Goal: Use online tool/utility

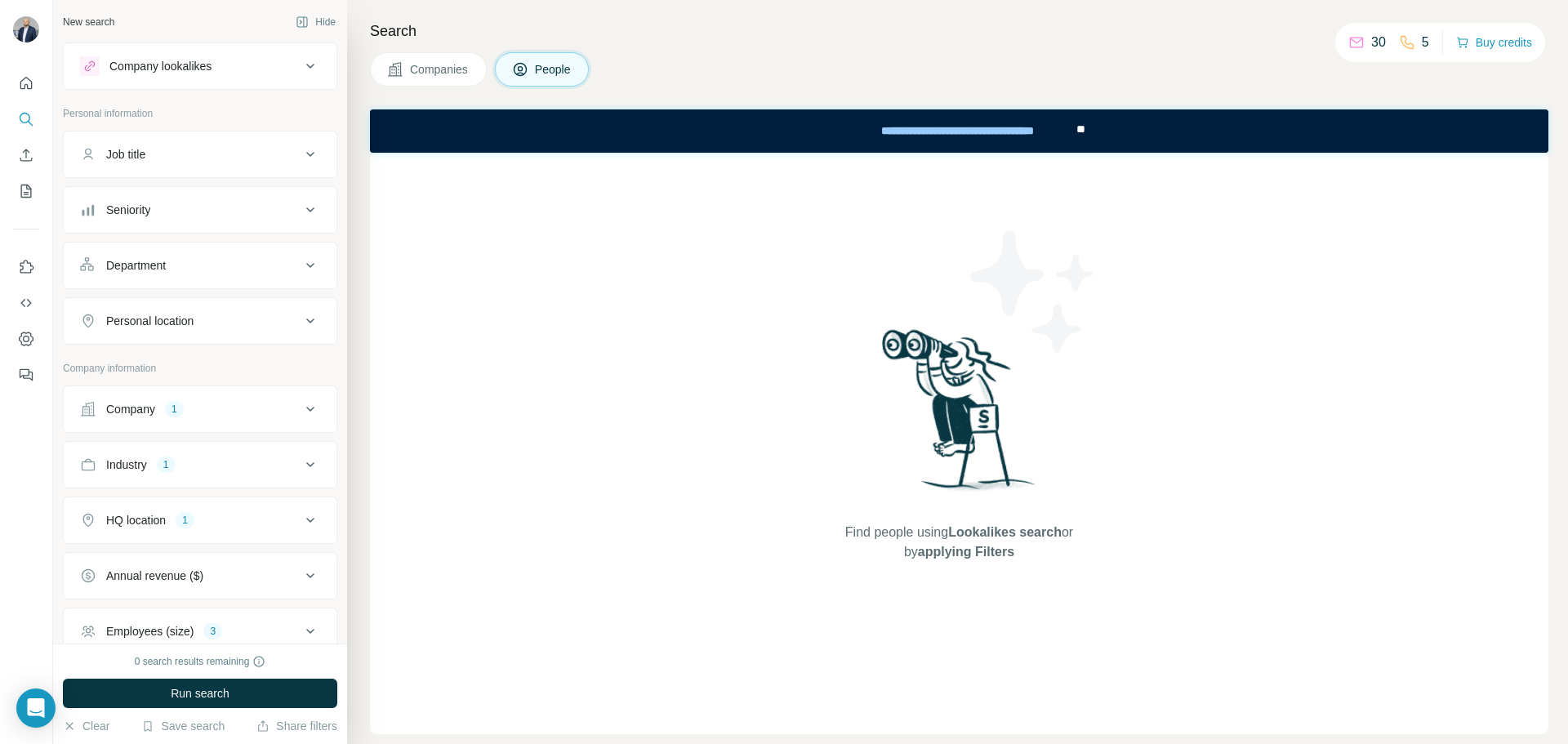
click at [184, 407] on div "1" at bounding box center [174, 409] width 19 height 15
click at [198, 404] on div "Company 1" at bounding box center [189, 409] width 220 height 16
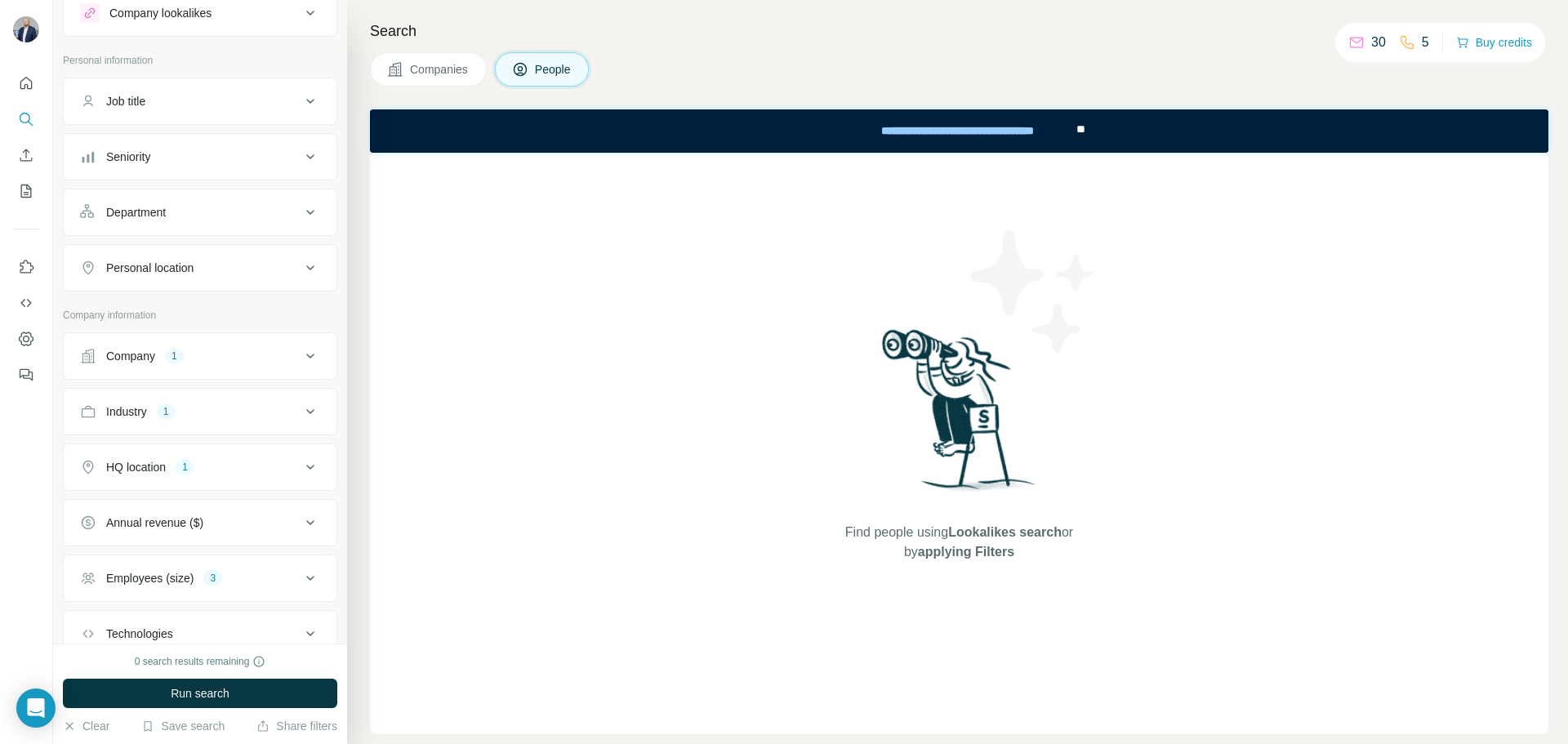
scroll to position [82, 0]
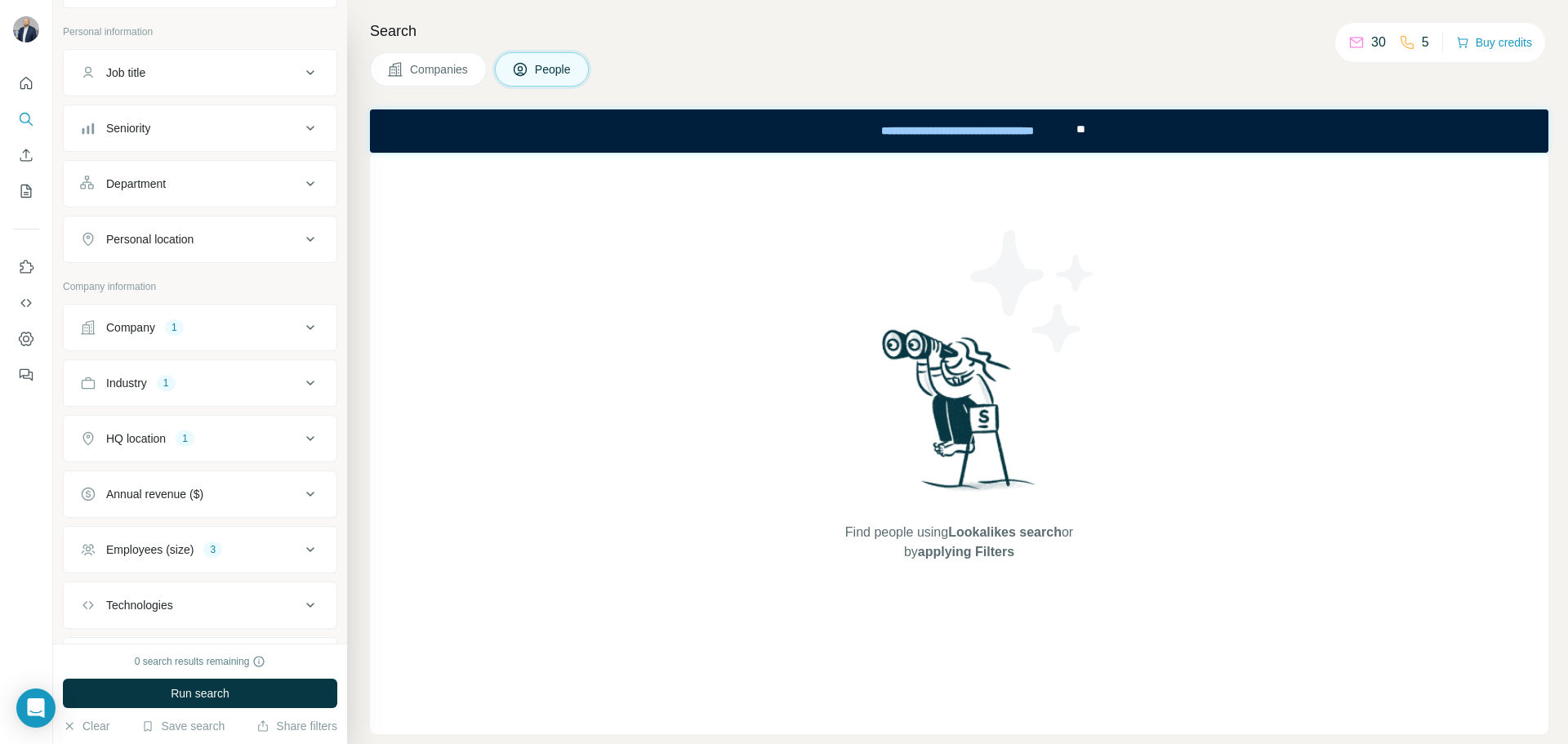
click at [184, 312] on button "Company 1" at bounding box center [200, 327] width 273 height 39
click at [120, 407] on div "[PERSON_NAME]" at bounding box center [132, 405] width 107 height 20
click at [169, 400] on icon "button" at bounding box center [175, 404] width 13 height 13
click at [284, 693] on button "Run search" at bounding box center [200, 694] width 275 height 30
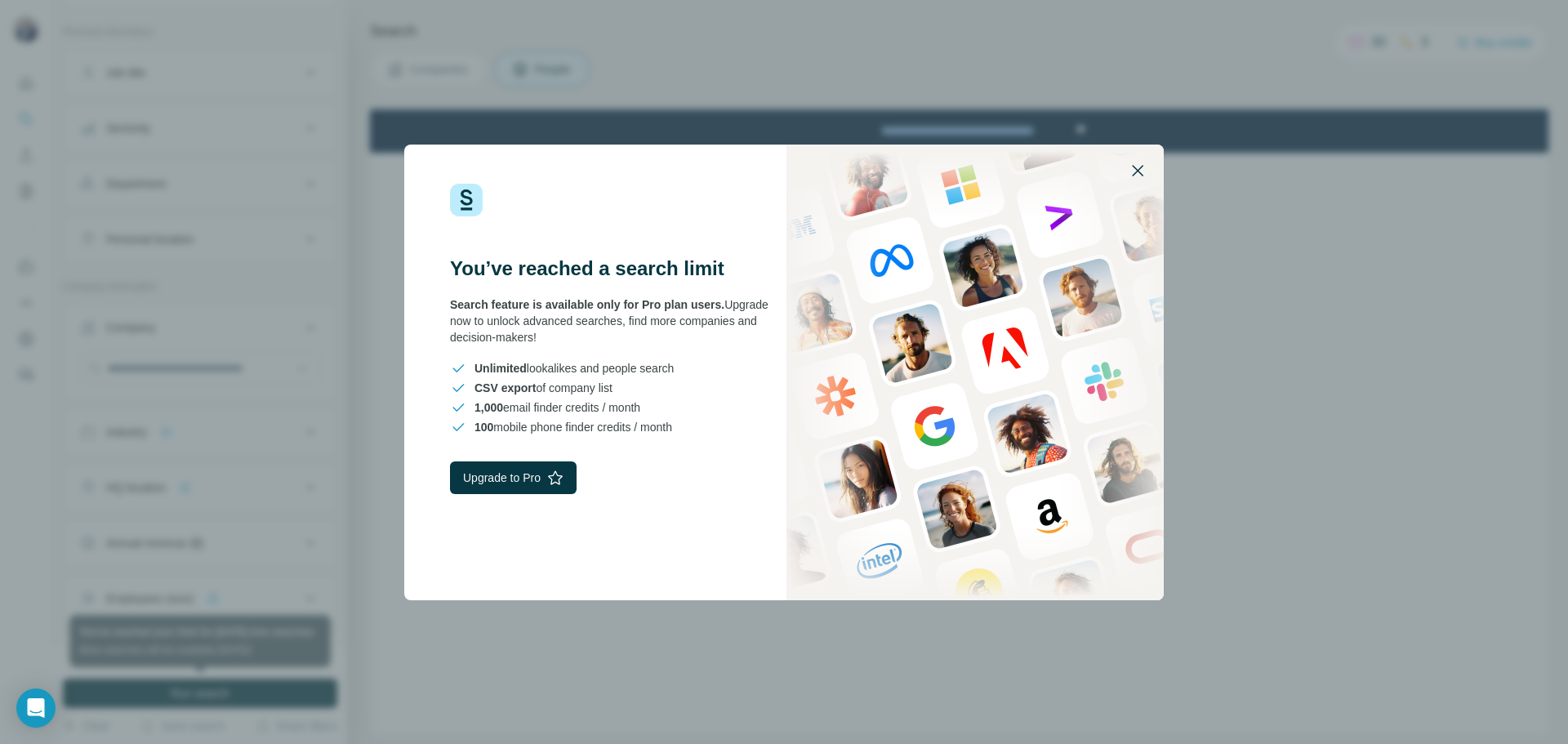
click at [1141, 179] on icon "button" at bounding box center [1138, 171] width 20 height 20
